Goal: Information Seeking & Learning: Learn about a topic

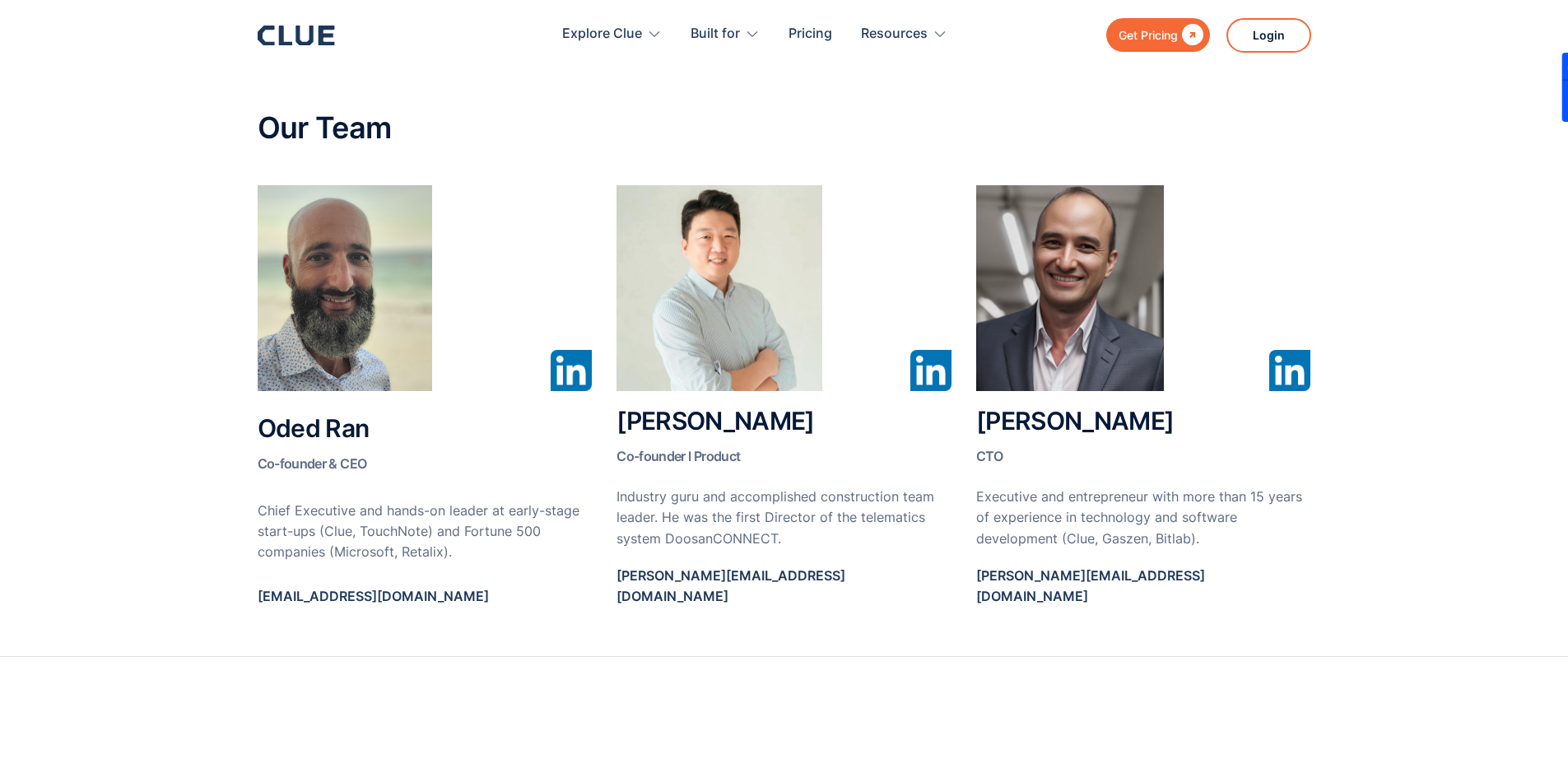
scroll to position [906, 0]
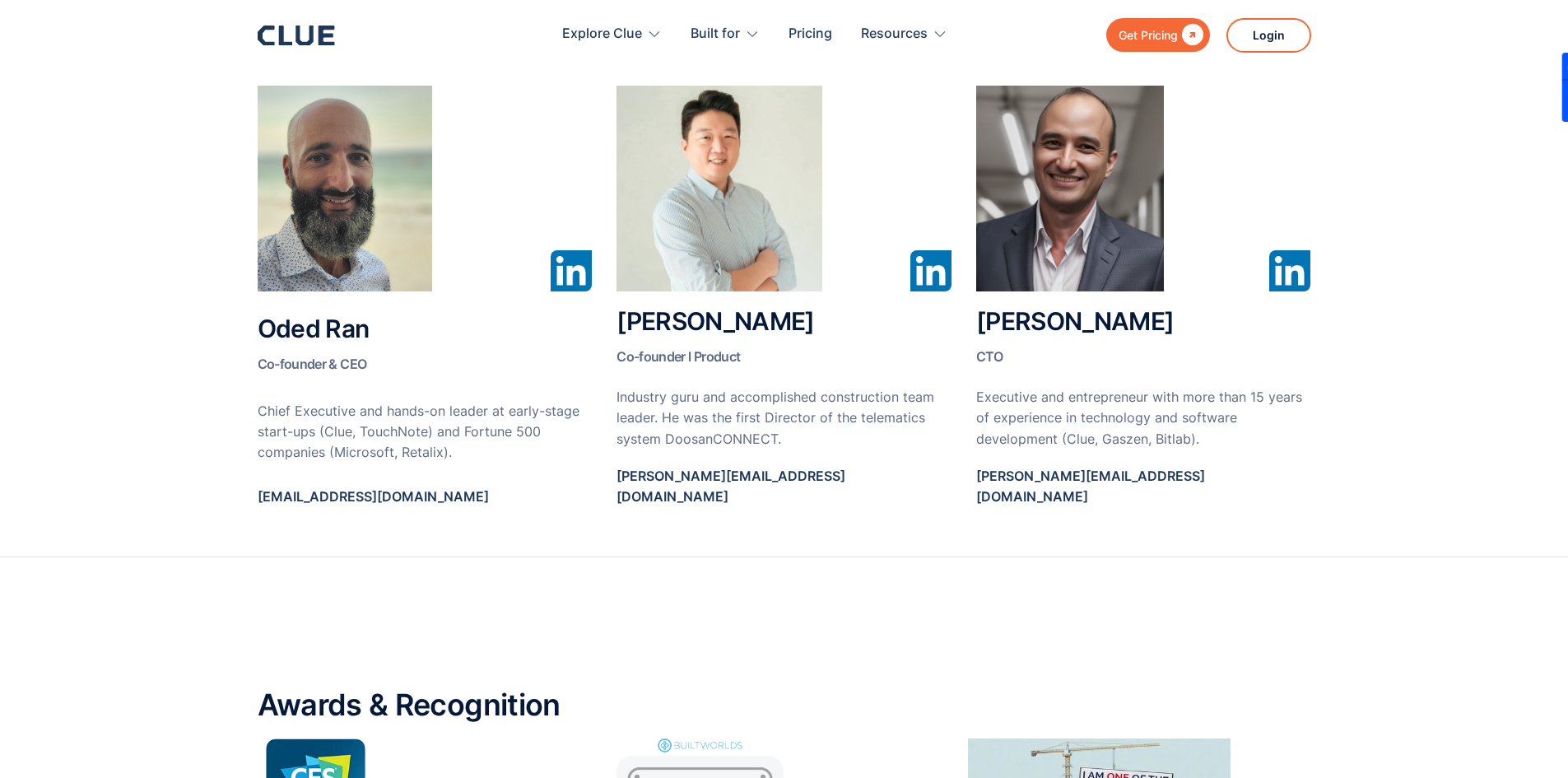
click at [757, 150] on img at bounding box center [720, 189] width 206 height 206
click at [726, 316] on h2 "Jayden Chang Co-founder l Product" at bounding box center [784, 339] width 335 height 63
click at [715, 266] on img at bounding box center [720, 189] width 206 height 206
click at [681, 263] on img at bounding box center [720, 189] width 206 height 206
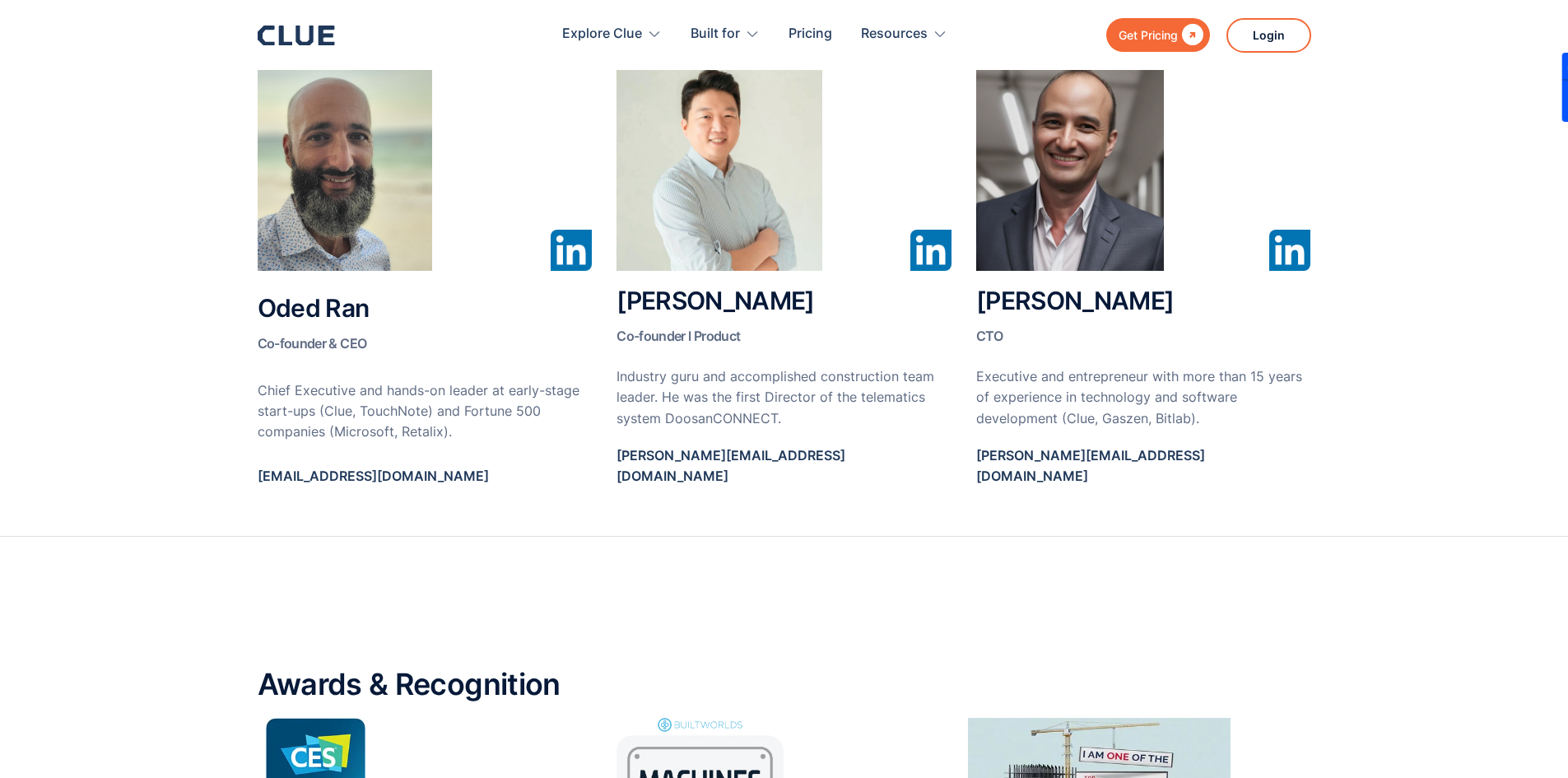
scroll to position [988, 0]
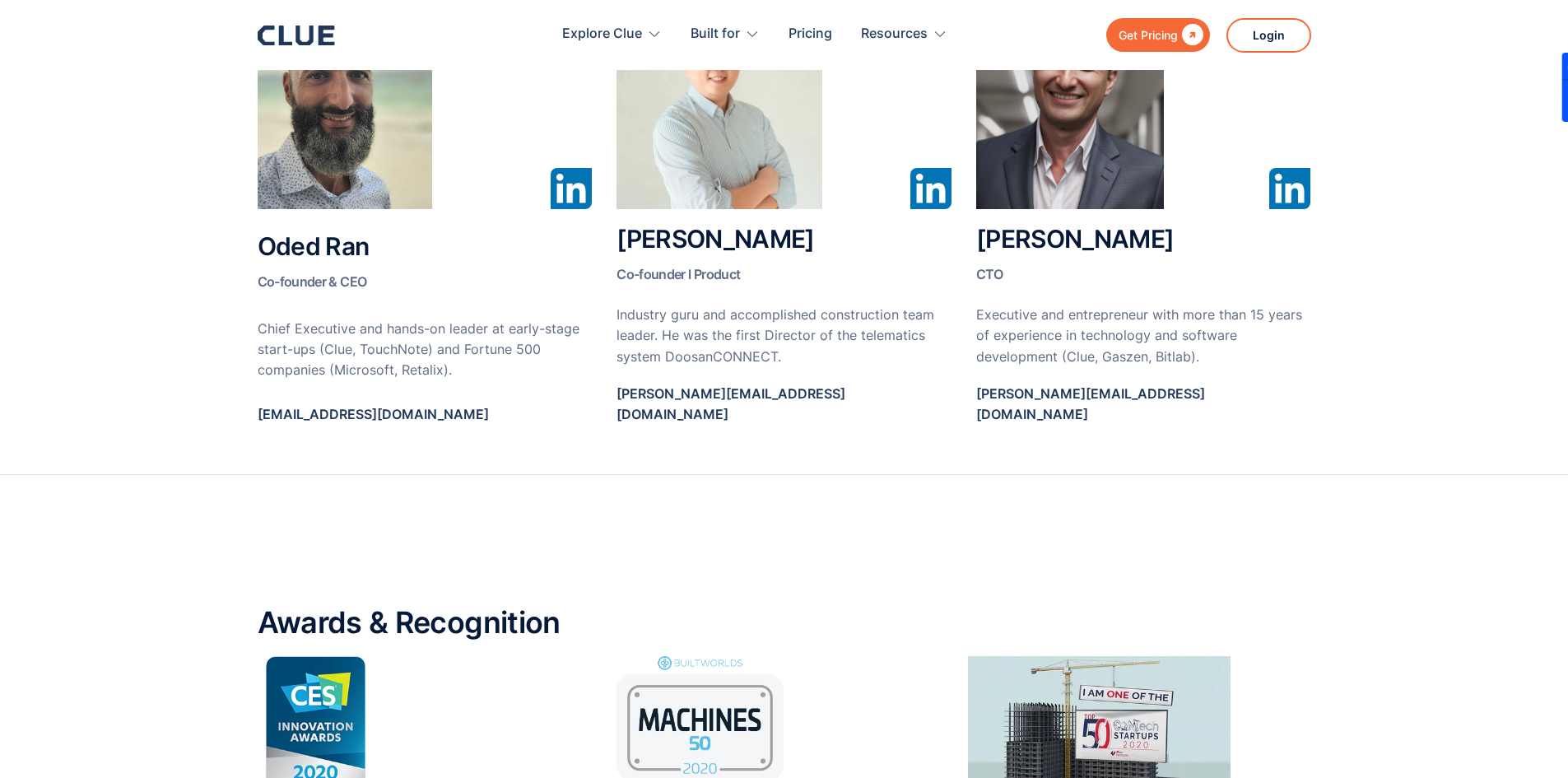
click at [698, 158] on img at bounding box center [720, 106] width 206 height 206
